Goal: Check status: Check status

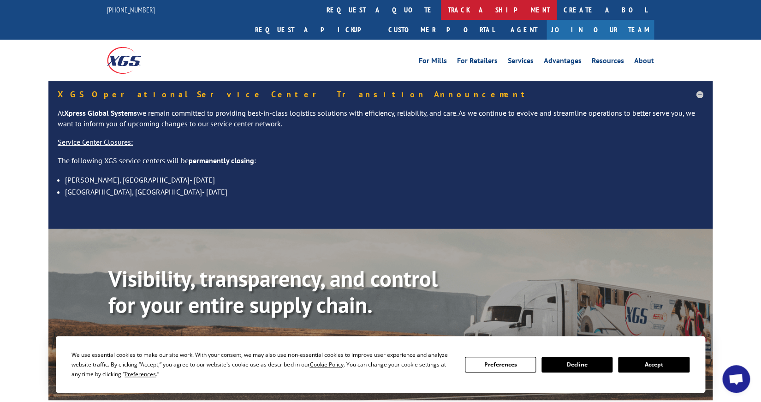
click at [441, 8] on link "track a shipment" at bounding box center [499, 10] width 116 height 20
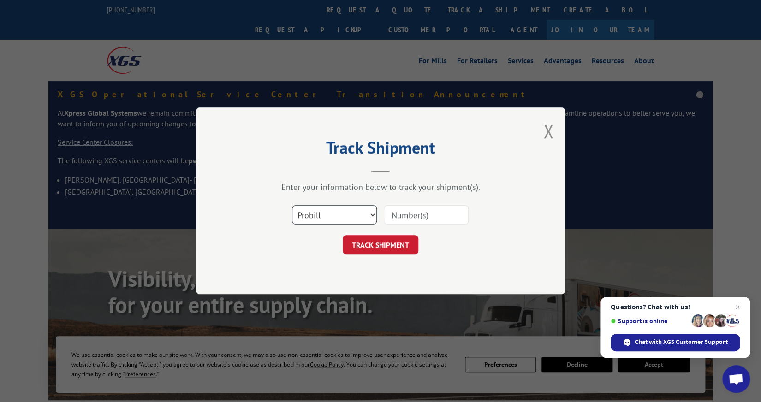
click at [338, 210] on select "Select category... Probill BOL PO" at bounding box center [334, 215] width 85 height 19
click at [371, 211] on select "Select category... Probill BOL PO" at bounding box center [334, 215] width 85 height 19
click at [371, 213] on select "Select category... Probill BOL PO" at bounding box center [334, 215] width 85 height 19
select select "bol"
click at [292, 206] on select "Select category... Probill BOL PO" at bounding box center [334, 215] width 85 height 19
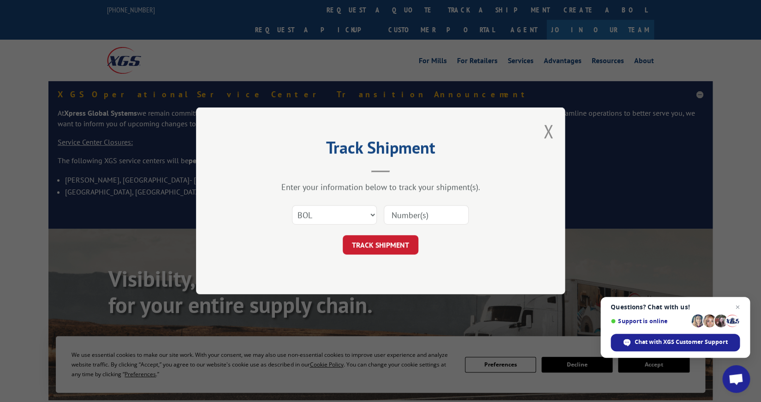
click at [403, 218] on input at bounding box center [425, 215] width 85 height 19
type input "526701800"
click at [394, 246] on button "TRACK SHIPMENT" at bounding box center [380, 245] width 76 height 19
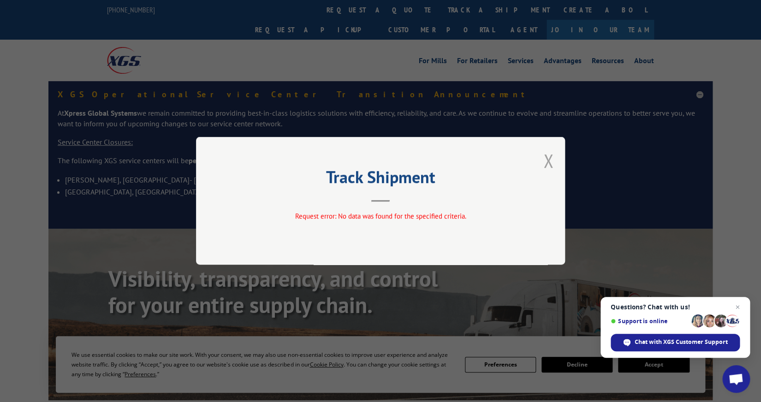
click at [548, 161] on button "Close modal" at bounding box center [548, 160] width 10 height 24
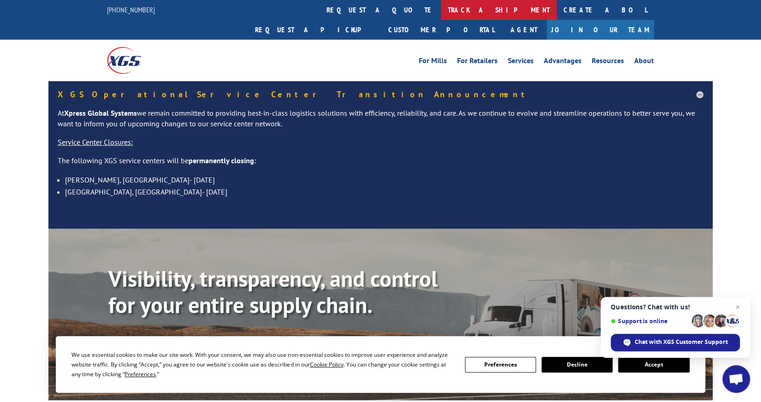
click at [441, 9] on link "track a shipment" at bounding box center [499, 10] width 116 height 20
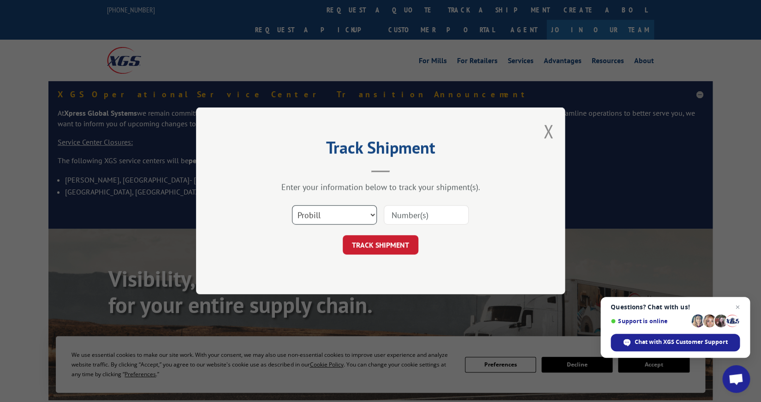
click at [337, 212] on select "Select category... Probill BOL PO" at bounding box center [334, 215] width 85 height 19
click at [406, 214] on input at bounding box center [425, 215] width 85 height 19
type input "526701800"
click at [371, 242] on button "TRACK SHIPMENT" at bounding box center [380, 245] width 76 height 19
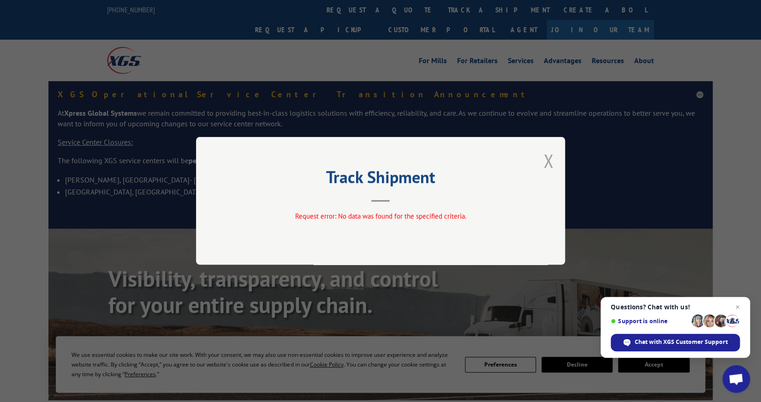
click at [547, 156] on button "Close modal" at bounding box center [548, 160] width 10 height 24
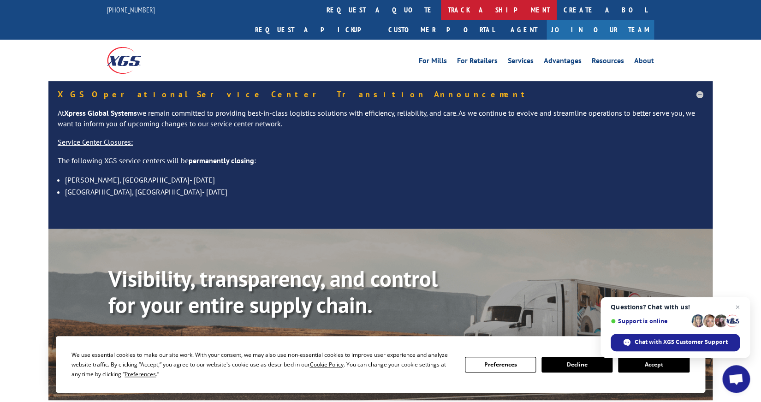
click at [441, 10] on link "track a shipment" at bounding box center [499, 10] width 116 height 20
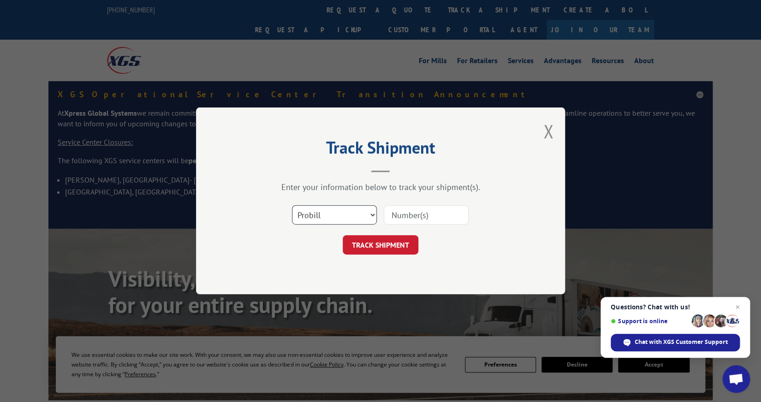
click at [371, 211] on select "Select category... Probill BOL PO" at bounding box center [334, 215] width 85 height 19
select select "po"
click at [292, 206] on select "Select category... Probill BOL PO" at bounding box center [334, 215] width 85 height 19
click at [316, 214] on select "Select category... Probill BOL PO" at bounding box center [334, 215] width 85 height 19
click at [419, 210] on input at bounding box center [425, 215] width 85 height 19
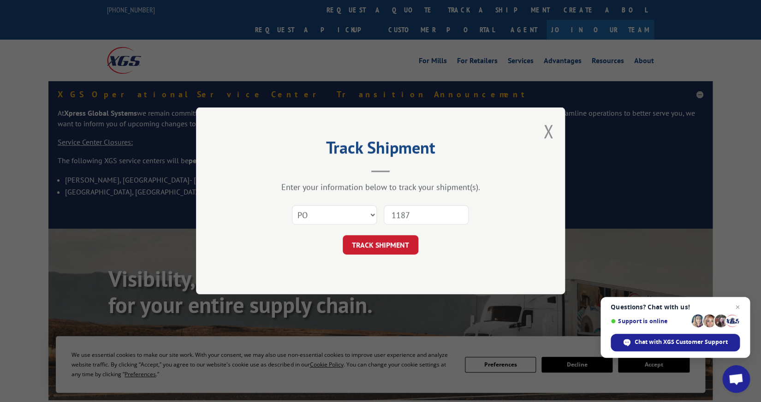
type input "11879"
click button "TRACK SHIPMENT" at bounding box center [380, 245] width 76 height 19
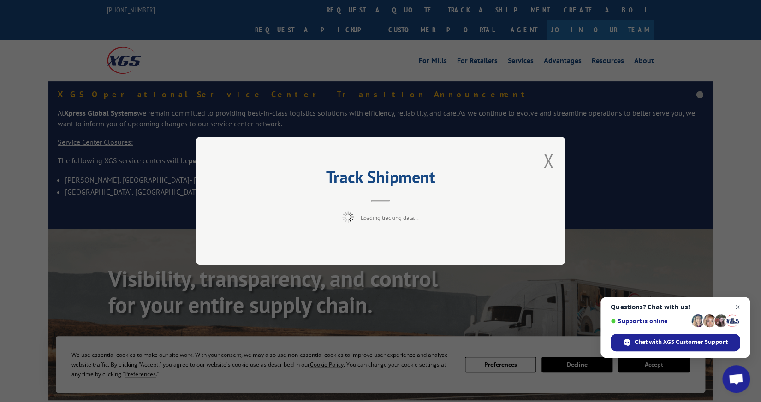
click at [737, 308] on span "Open chat" at bounding box center [737, 307] width 12 height 12
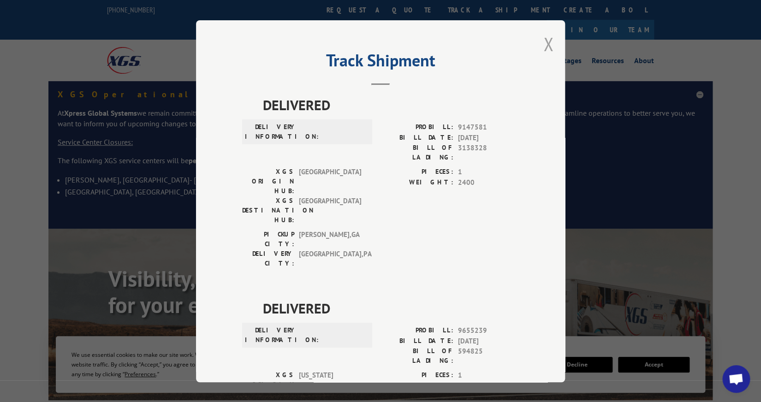
click at [543, 43] on button "Close modal" at bounding box center [548, 44] width 10 height 24
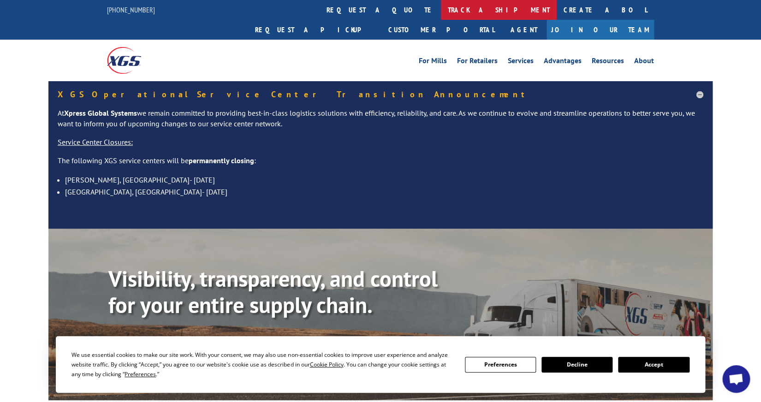
click at [441, 6] on link "track a shipment" at bounding box center [499, 10] width 116 height 20
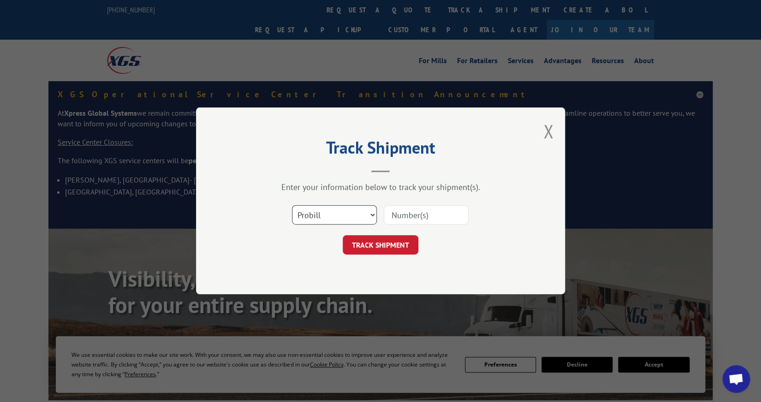
click at [369, 212] on select "Select category... Probill BOL PO" at bounding box center [334, 215] width 85 height 19
select select
click at [292, 206] on select "Select category... Probill BOL PO" at bounding box center [334, 215] width 85 height 19
click at [367, 214] on select "Select category... Probill BOL PO" at bounding box center [334, 215] width 85 height 19
click at [550, 135] on button "Close modal" at bounding box center [548, 131] width 10 height 24
